Goal: Contribute content

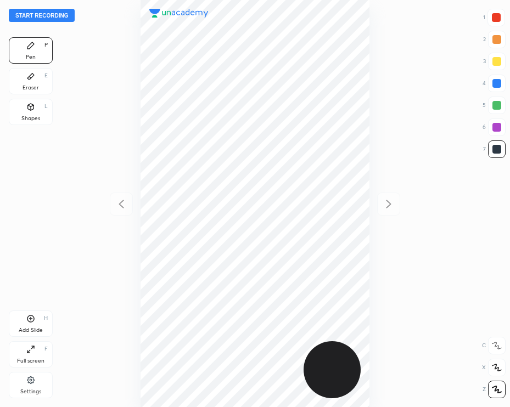
scroll to position [407, 334]
click at [44, 19] on button "Start recording" at bounding box center [42, 15] width 66 height 13
click at [497, 23] on div at bounding box center [496, 18] width 18 height 18
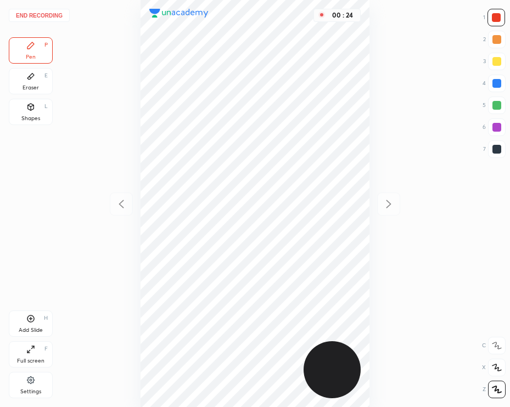
click at [495, 155] on div at bounding box center [497, 149] width 18 height 18
click at [33, 83] on div "Eraser E" at bounding box center [31, 81] width 44 height 26
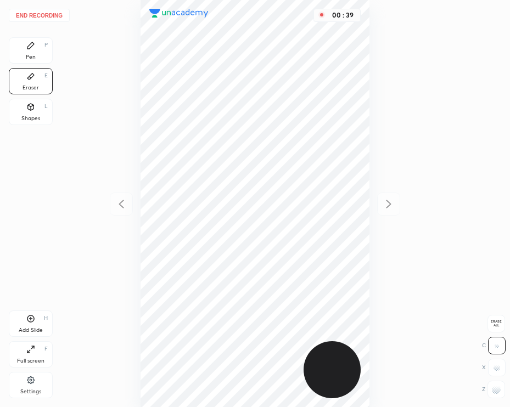
click at [40, 48] on div "Pen P" at bounding box center [31, 50] width 44 height 26
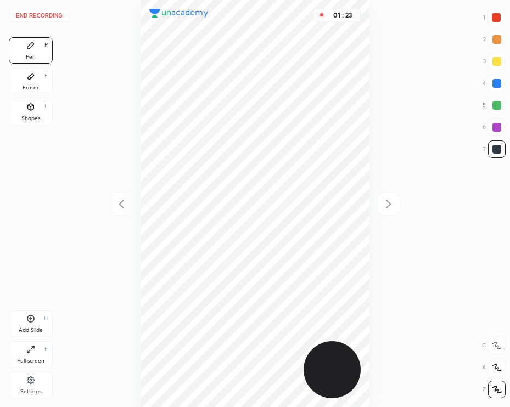
click at [46, 317] on div "H" at bounding box center [46, 318] width 4 height 5
click at [499, 19] on div at bounding box center [496, 17] width 9 height 9
click at [33, 111] on icon at bounding box center [30, 107] width 9 height 9
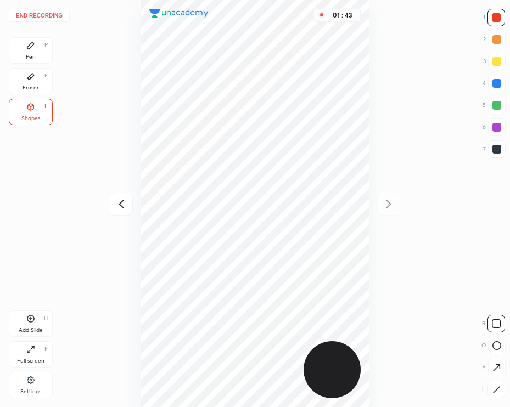
click at [49, 15] on button "End recording" at bounding box center [39, 15] width 61 height 13
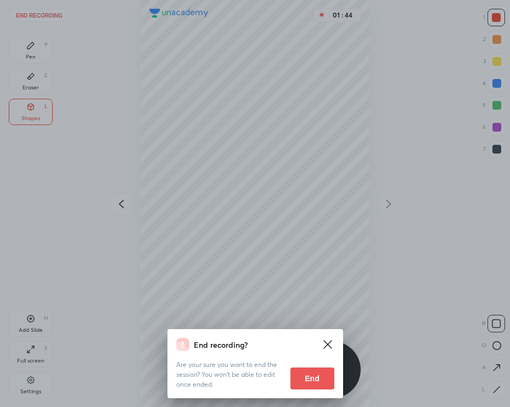
click at [316, 378] on button "End" at bounding box center [312, 379] width 44 height 22
